Goal: Transaction & Acquisition: Purchase product/service

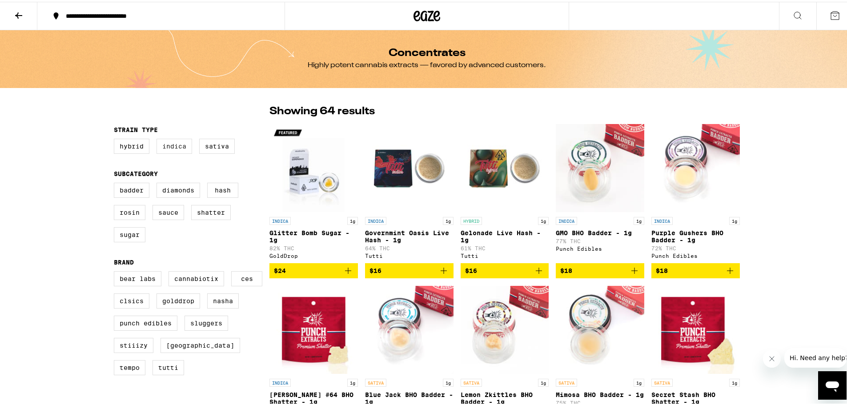
click at [157, 148] on label "Indica" at bounding box center [175, 144] width 36 height 15
click at [116, 139] on input "Indica" at bounding box center [116, 138] width 0 height 0
checkbox input "true"
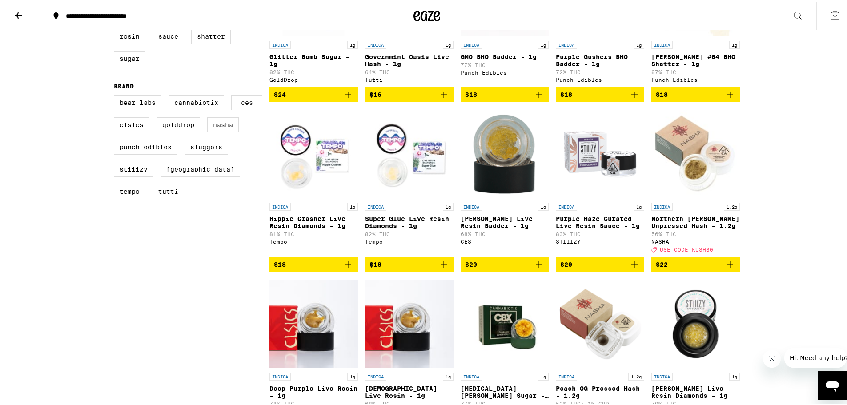
scroll to position [178, 0]
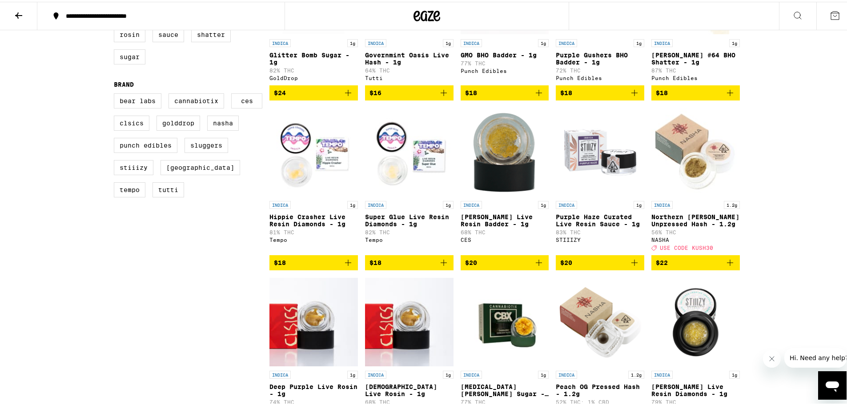
click at [575, 266] on span "$20" at bounding box center [600, 261] width 80 height 11
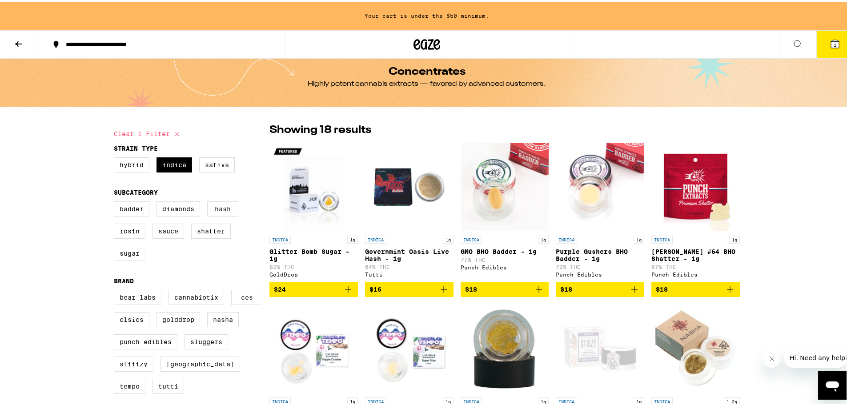
scroll to position [0, 0]
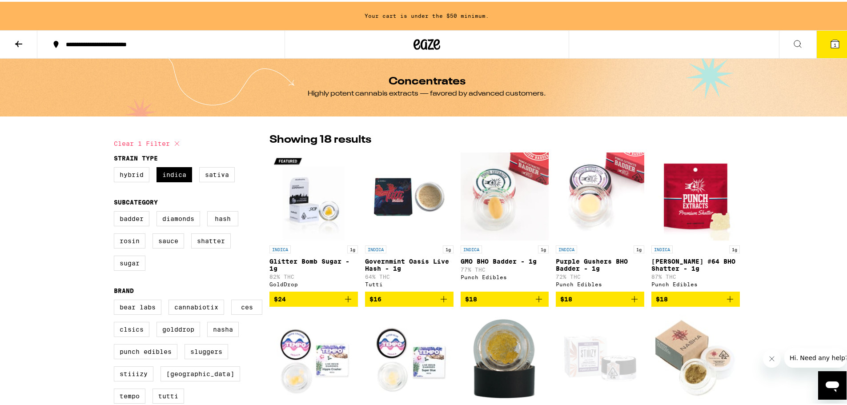
click at [24, 45] on button at bounding box center [18, 43] width 37 height 28
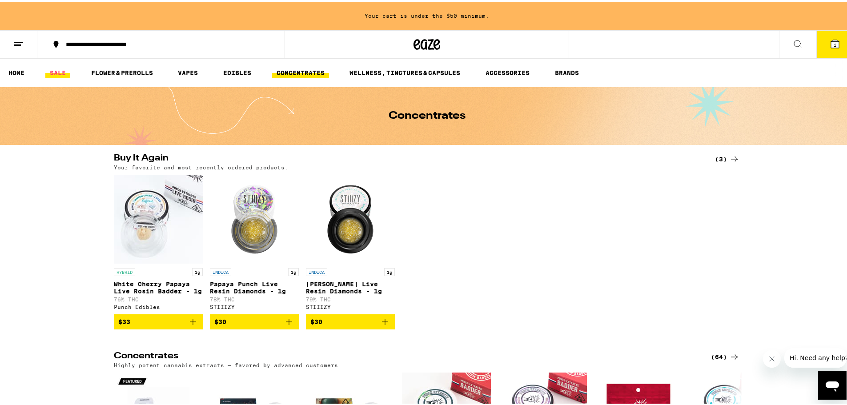
click at [57, 72] on link "SALE" at bounding box center [57, 71] width 25 height 11
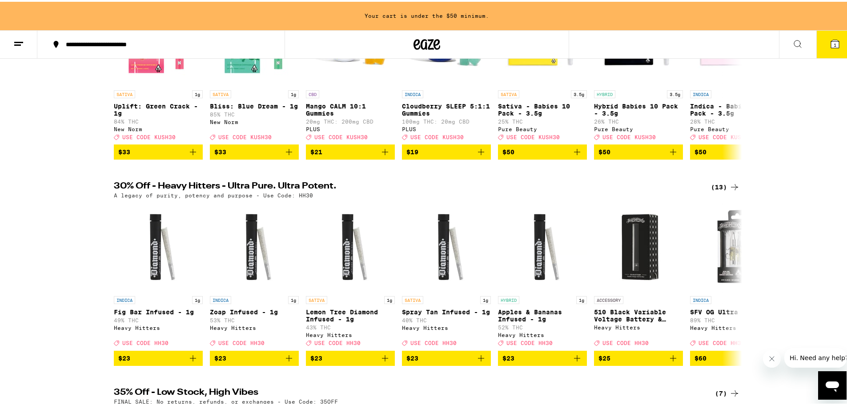
scroll to position [445, 0]
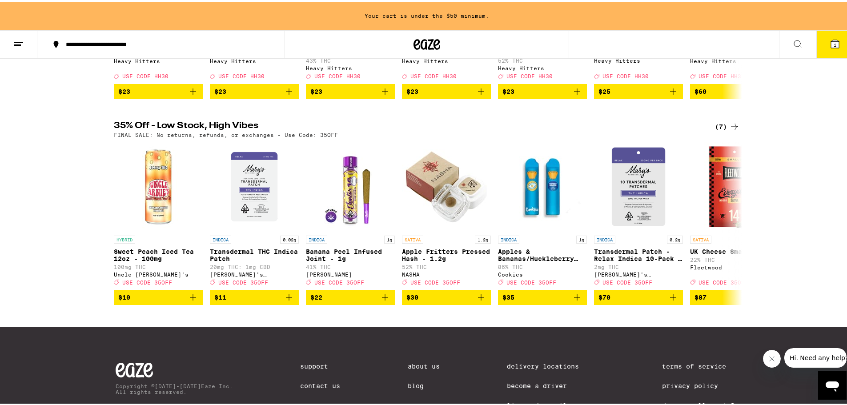
click at [729, 130] on icon at bounding box center [734, 125] width 11 height 11
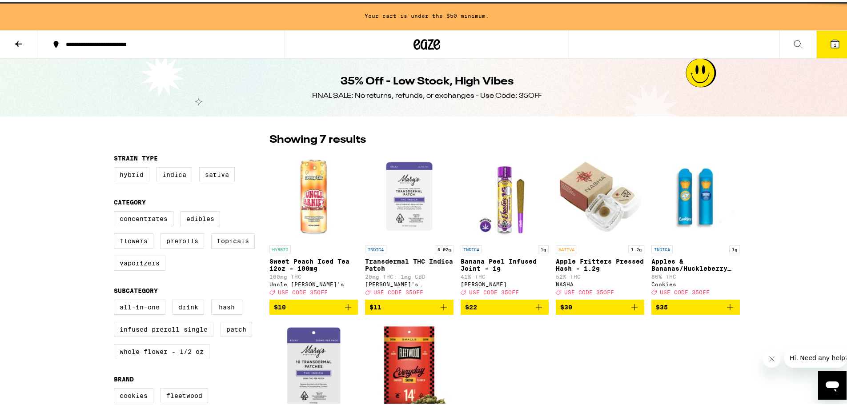
click at [732, 140] on div "Showing 7 results" at bounding box center [505, 138] width 471 height 15
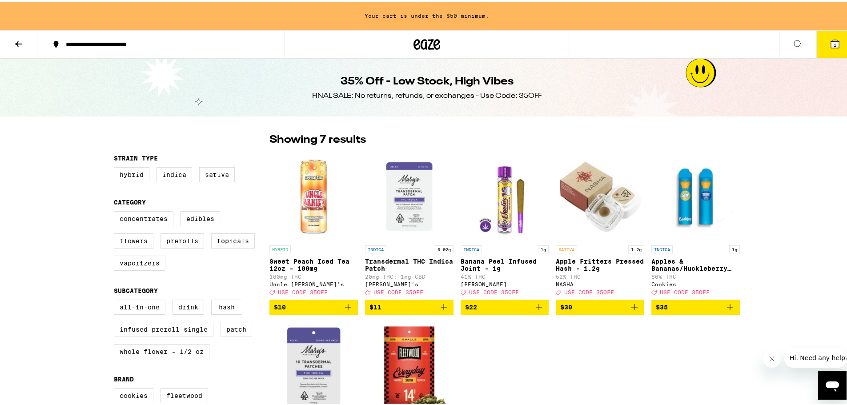
click at [16, 44] on icon at bounding box center [18, 42] width 11 height 11
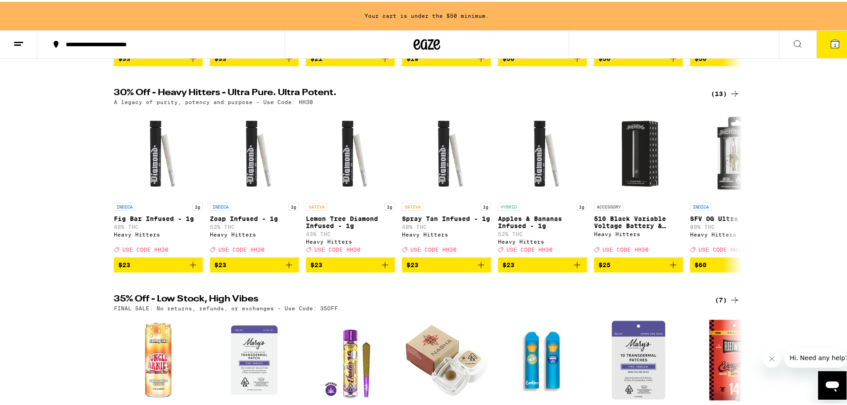
scroll to position [178, 0]
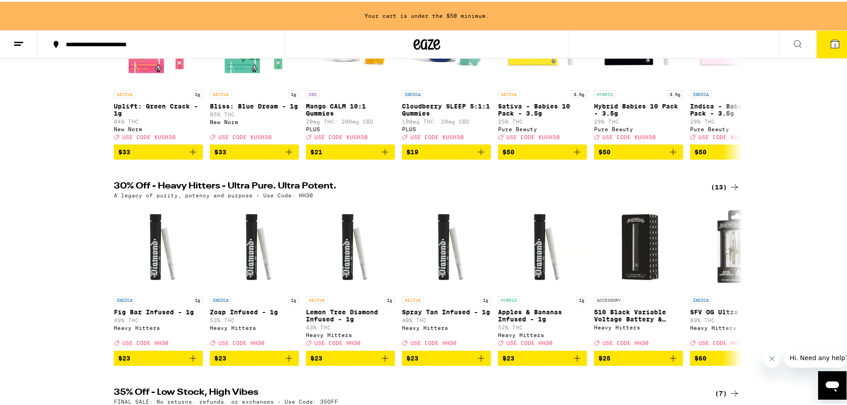
click at [732, 191] on icon at bounding box center [734, 185] width 11 height 11
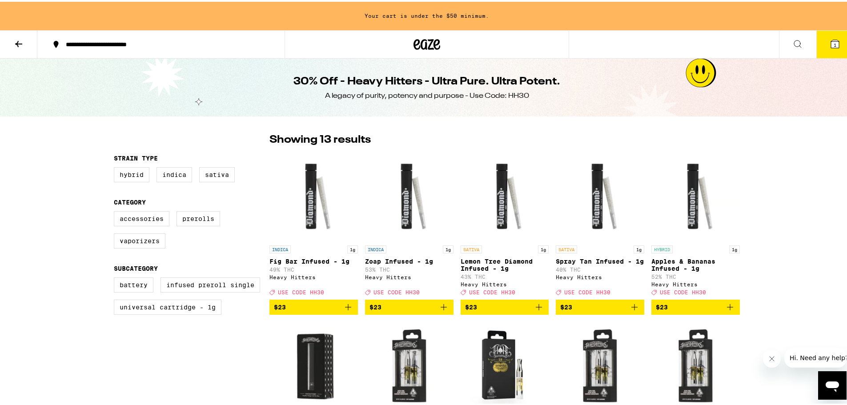
click at [16, 42] on icon at bounding box center [18, 42] width 7 height 6
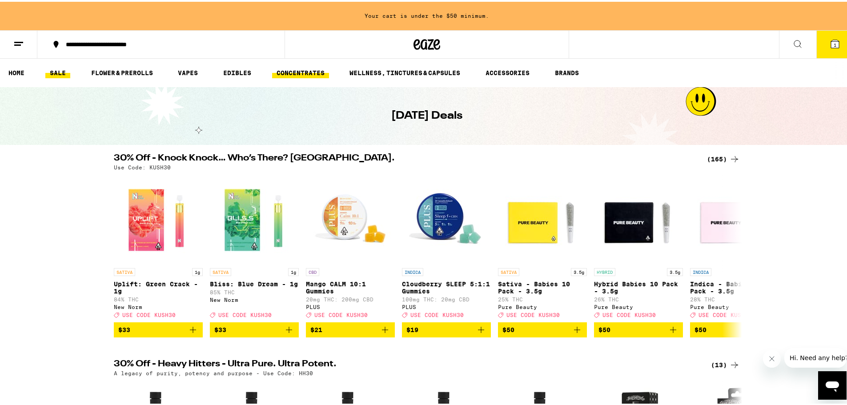
click at [308, 70] on link "CONCENTRATES" at bounding box center [300, 71] width 57 height 11
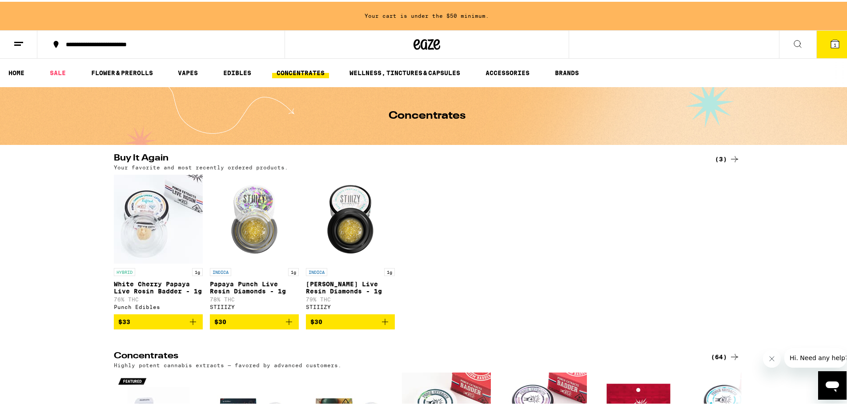
click at [714, 361] on div "(64)" at bounding box center [725, 355] width 29 height 11
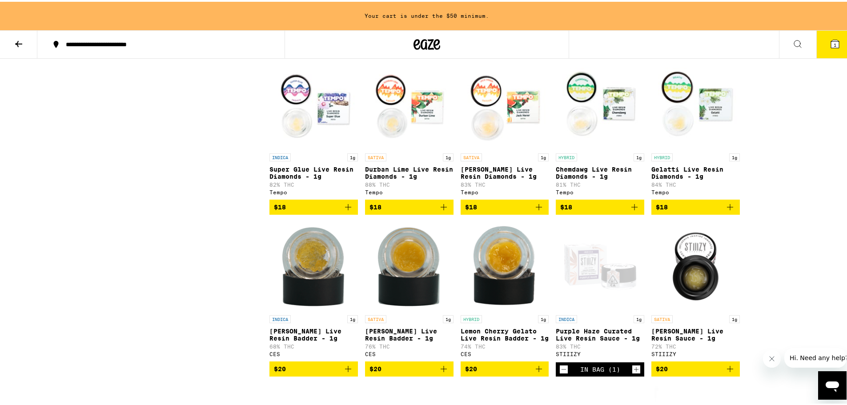
scroll to position [577, 0]
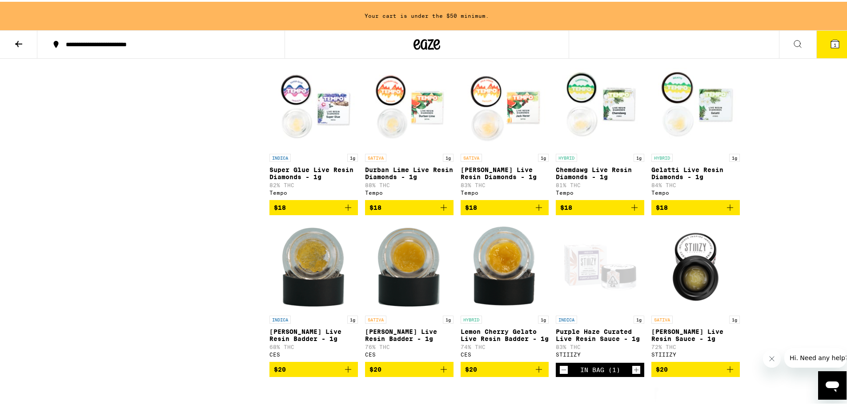
click at [292, 211] on span "$18" at bounding box center [314, 206] width 80 height 11
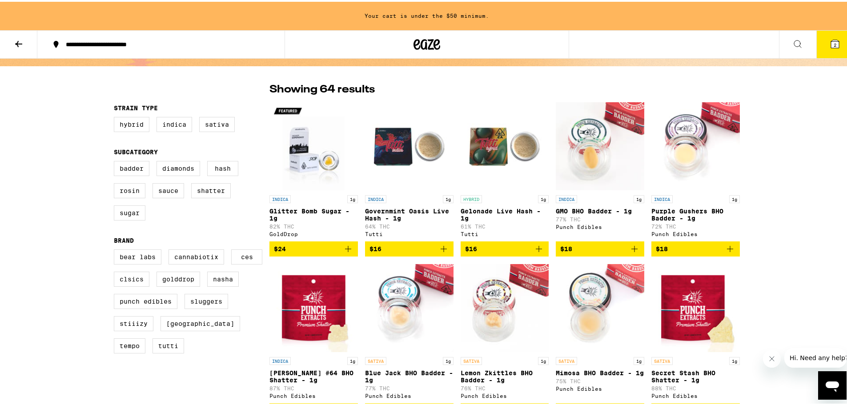
scroll to position [0, 0]
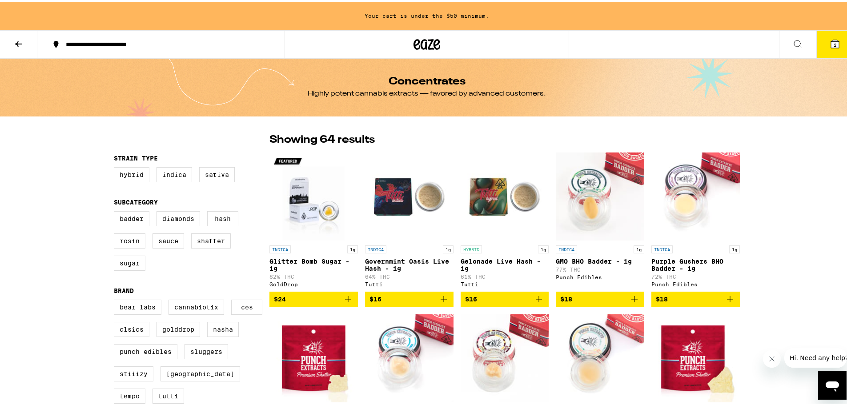
click at [25, 43] on button at bounding box center [18, 43] width 37 height 28
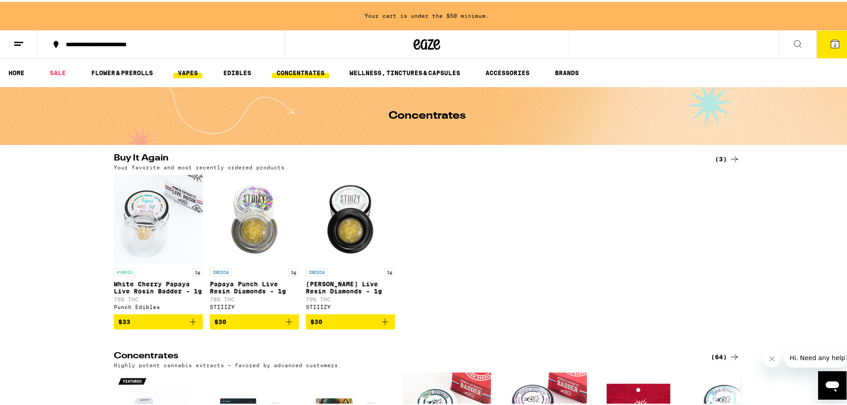
click at [187, 68] on link "VAPES" at bounding box center [187, 71] width 29 height 11
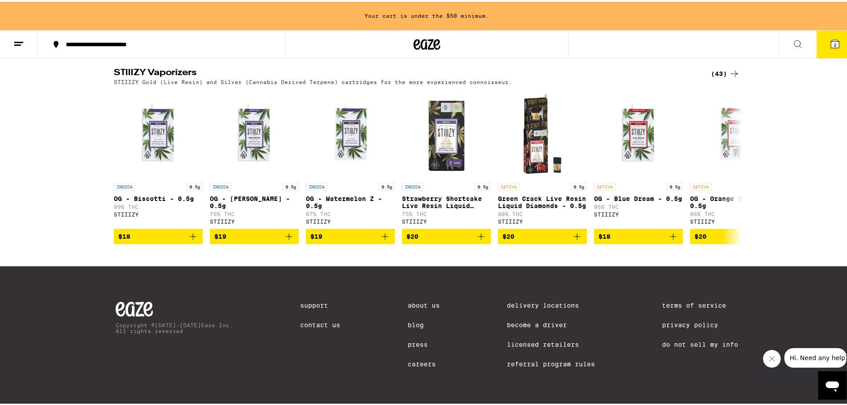
scroll to position [889, 0]
click at [732, 77] on icon at bounding box center [734, 72] width 11 height 11
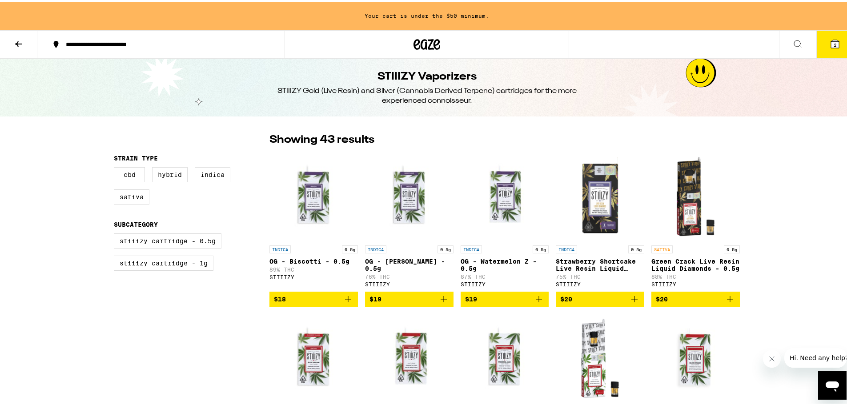
drag, startPoint x: 772, startPoint y: 359, endPoint x: 1539, endPoint y: 705, distance: 841.8
click at [772, 359] on icon "Close message from company" at bounding box center [771, 358] width 7 height 7
click at [583, 303] on span "$20" at bounding box center [600, 297] width 80 height 11
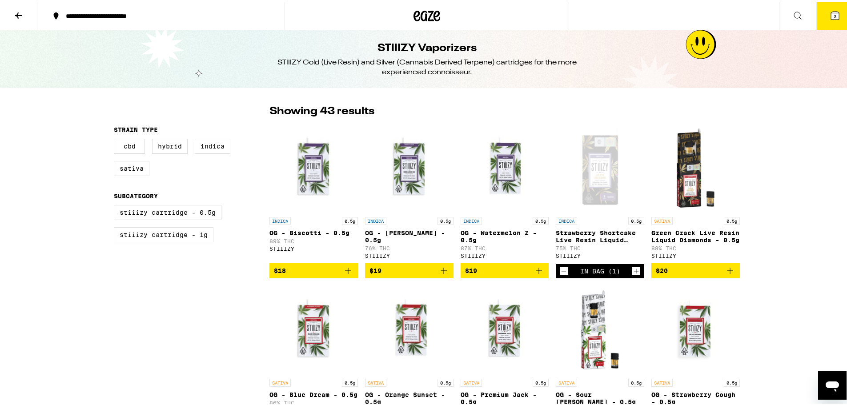
click at [831, 16] on icon at bounding box center [835, 14] width 8 height 8
